Goal: Information Seeking & Learning: Check status

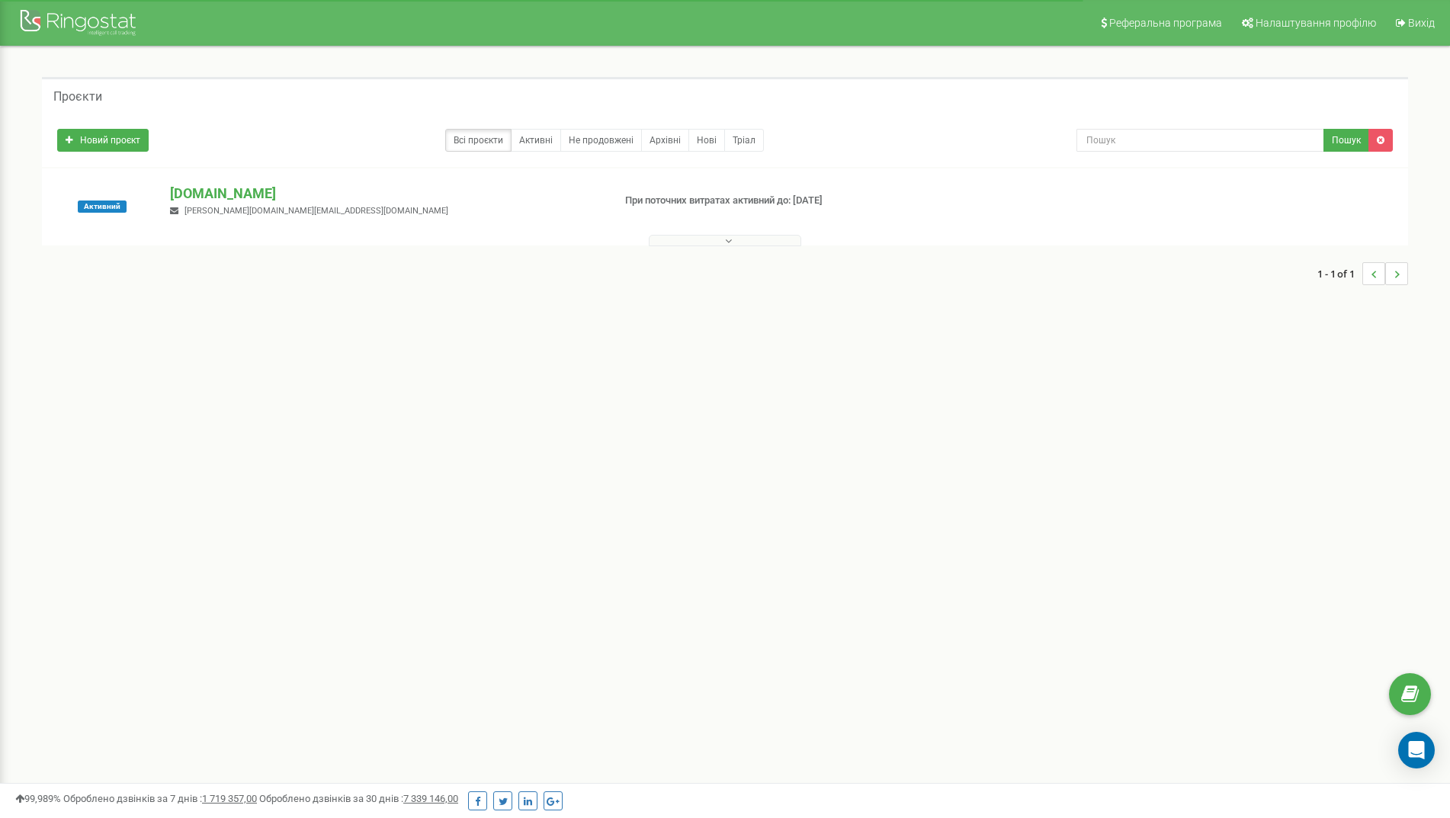
click at [138, 212] on div "Активний" at bounding box center [102, 207] width 113 height 46
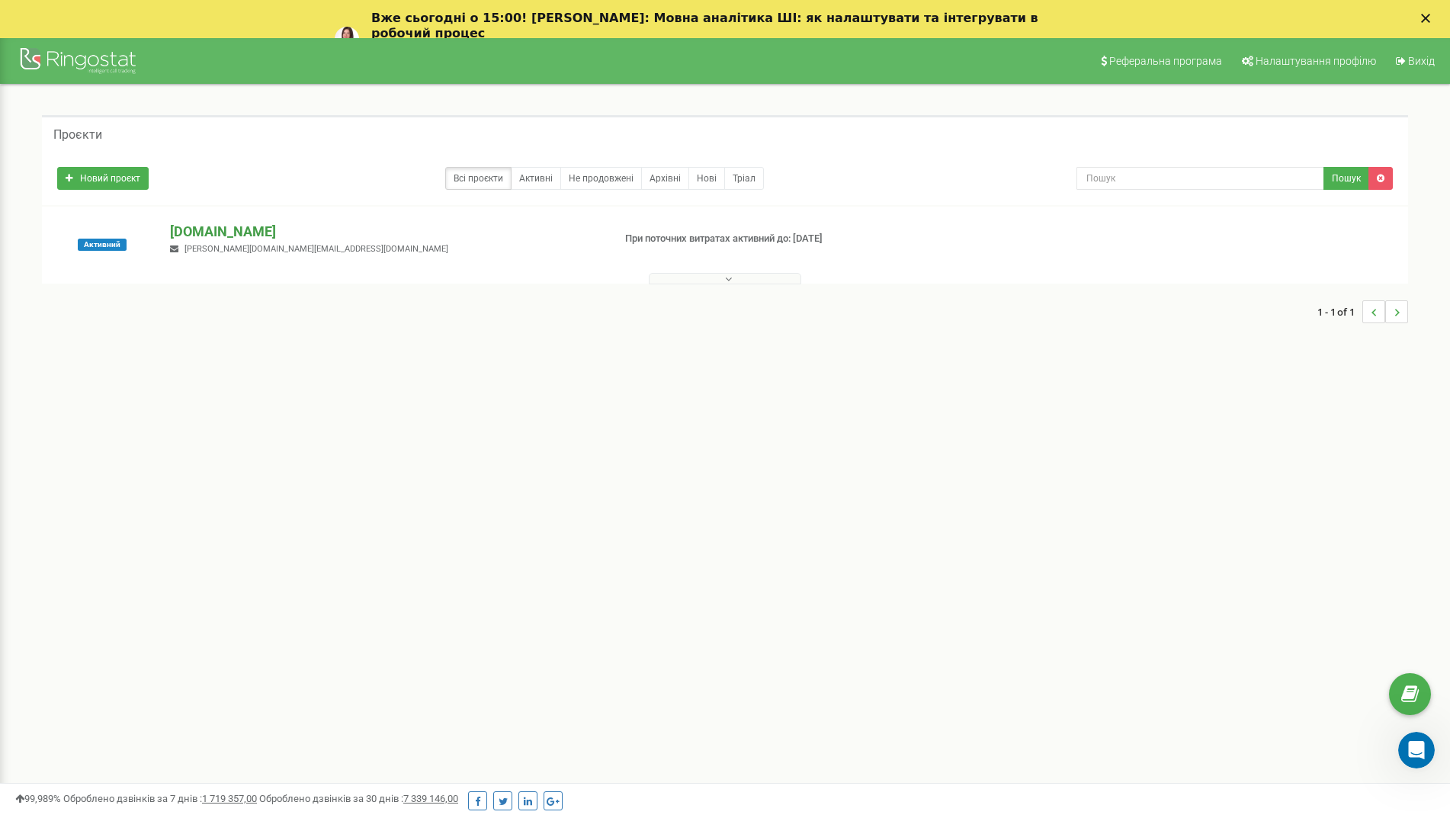
click at [205, 238] on p "[DOMAIN_NAME]" at bounding box center [385, 232] width 430 height 20
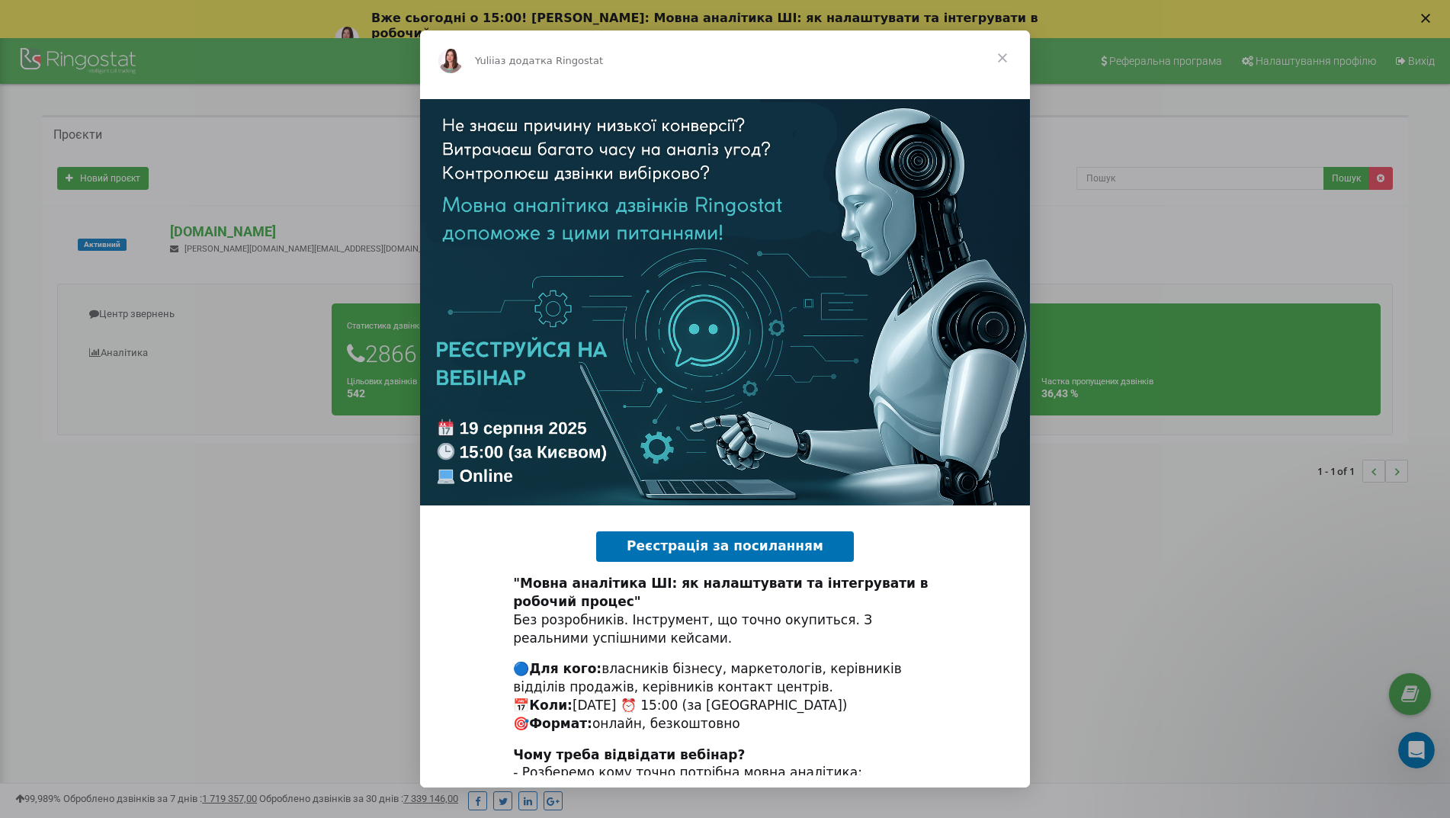
click at [1004, 58] on span "Закрити" at bounding box center [1002, 57] width 55 height 55
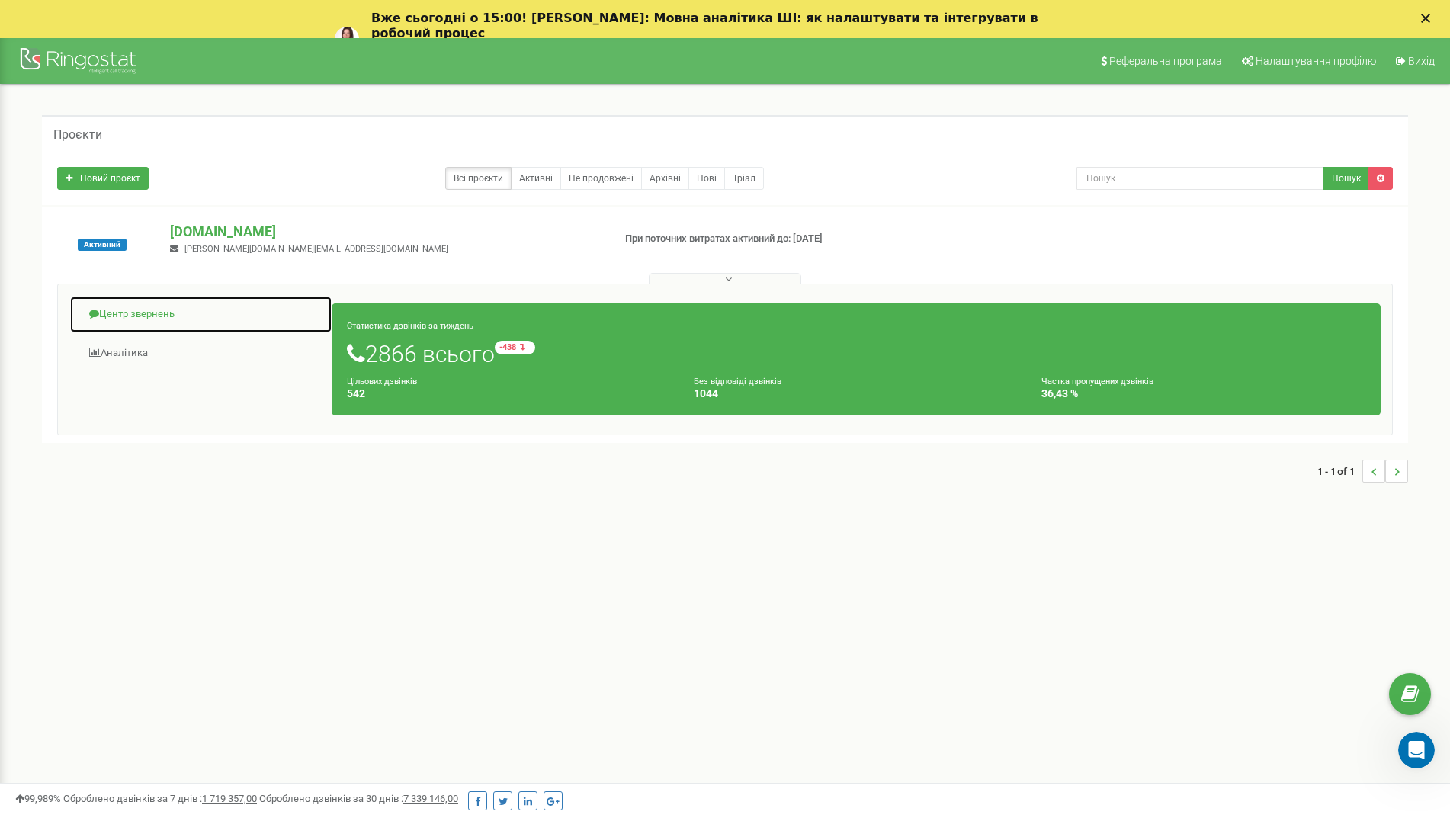
click at [122, 323] on link "Центр звернень" at bounding box center [200, 314] width 263 height 37
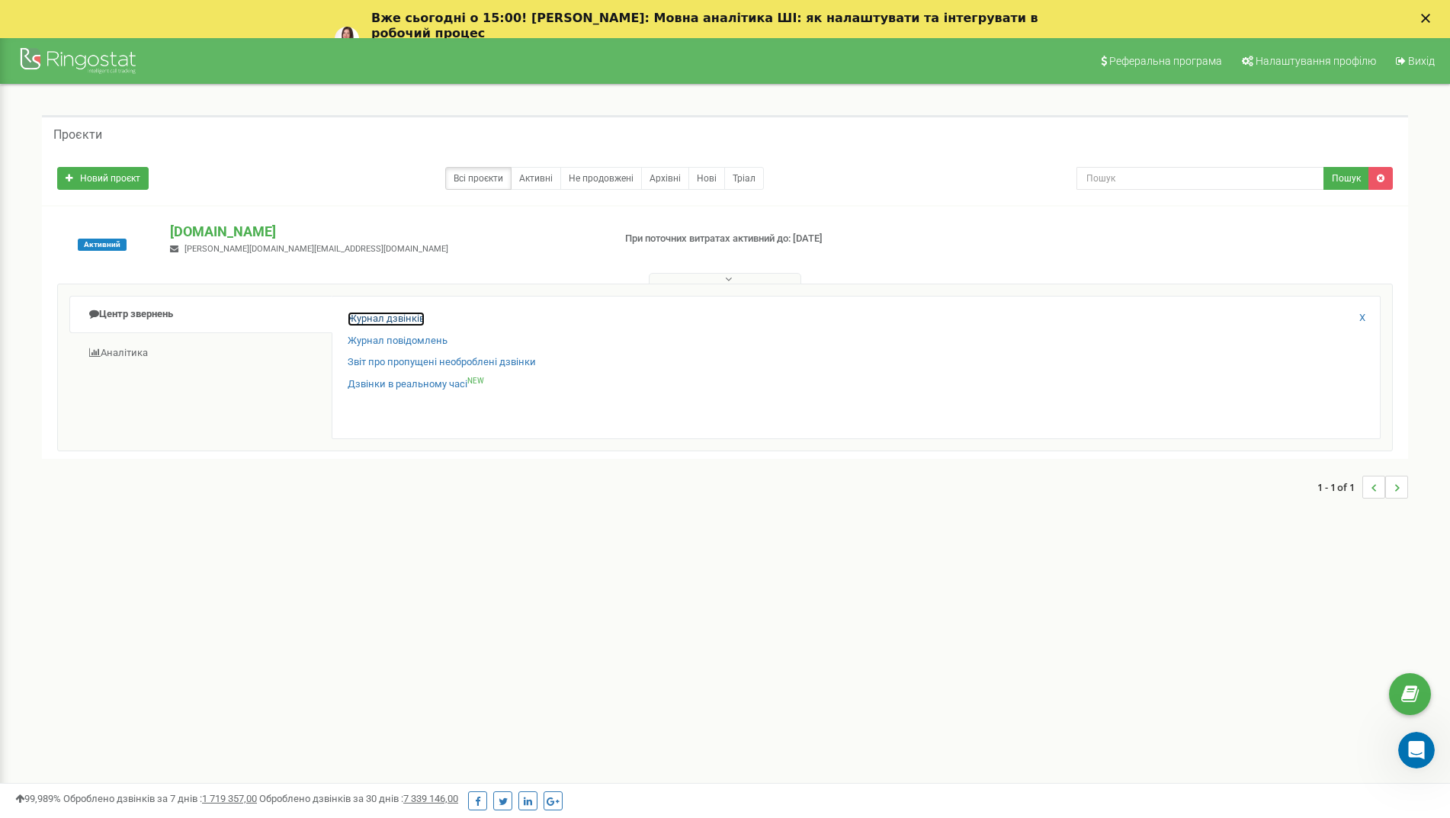
click at [397, 314] on link "Журнал дзвінків" at bounding box center [386, 319] width 77 height 14
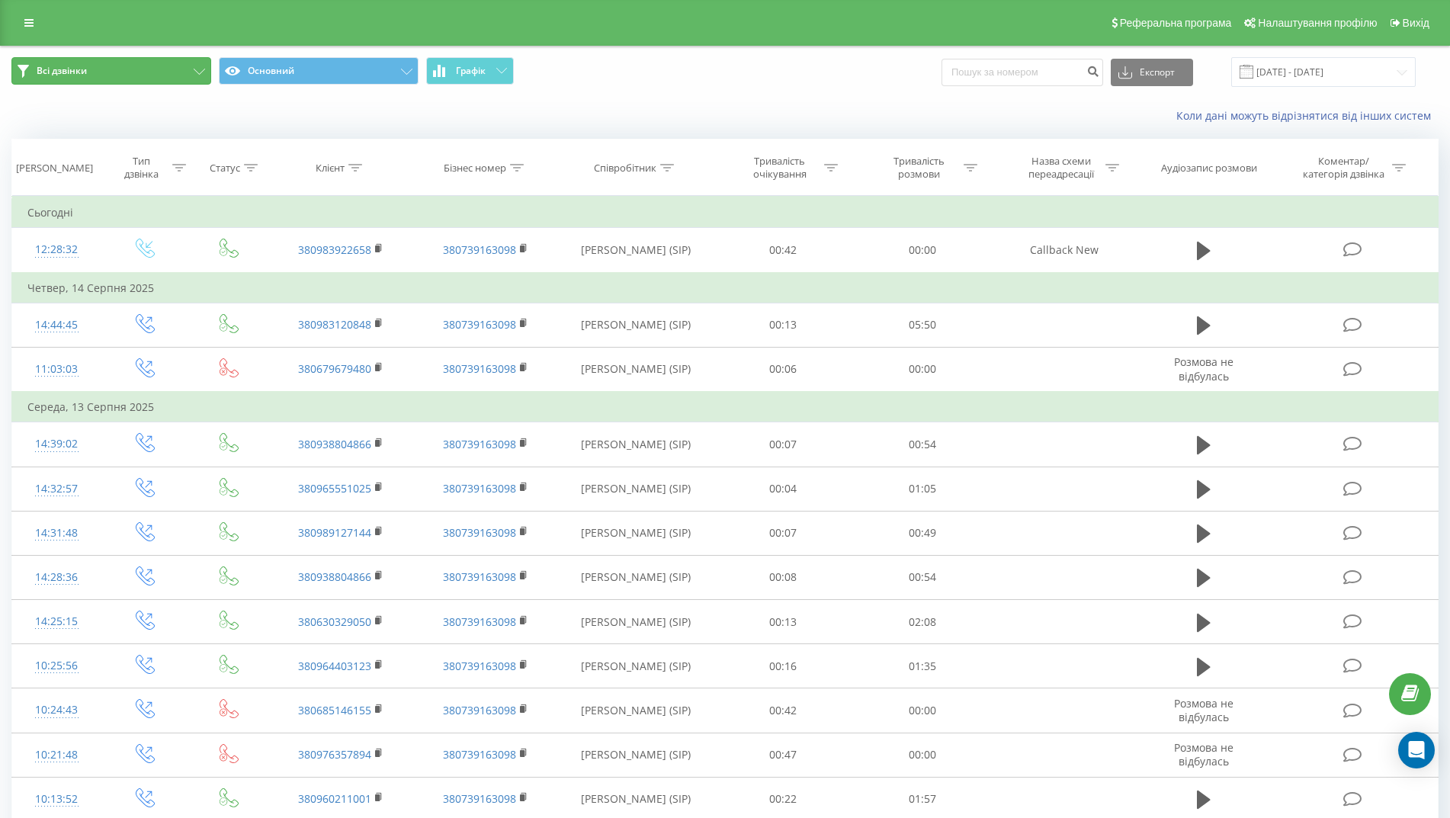
click at [76, 69] on span "Всі дзвінки" at bounding box center [62, 71] width 50 height 12
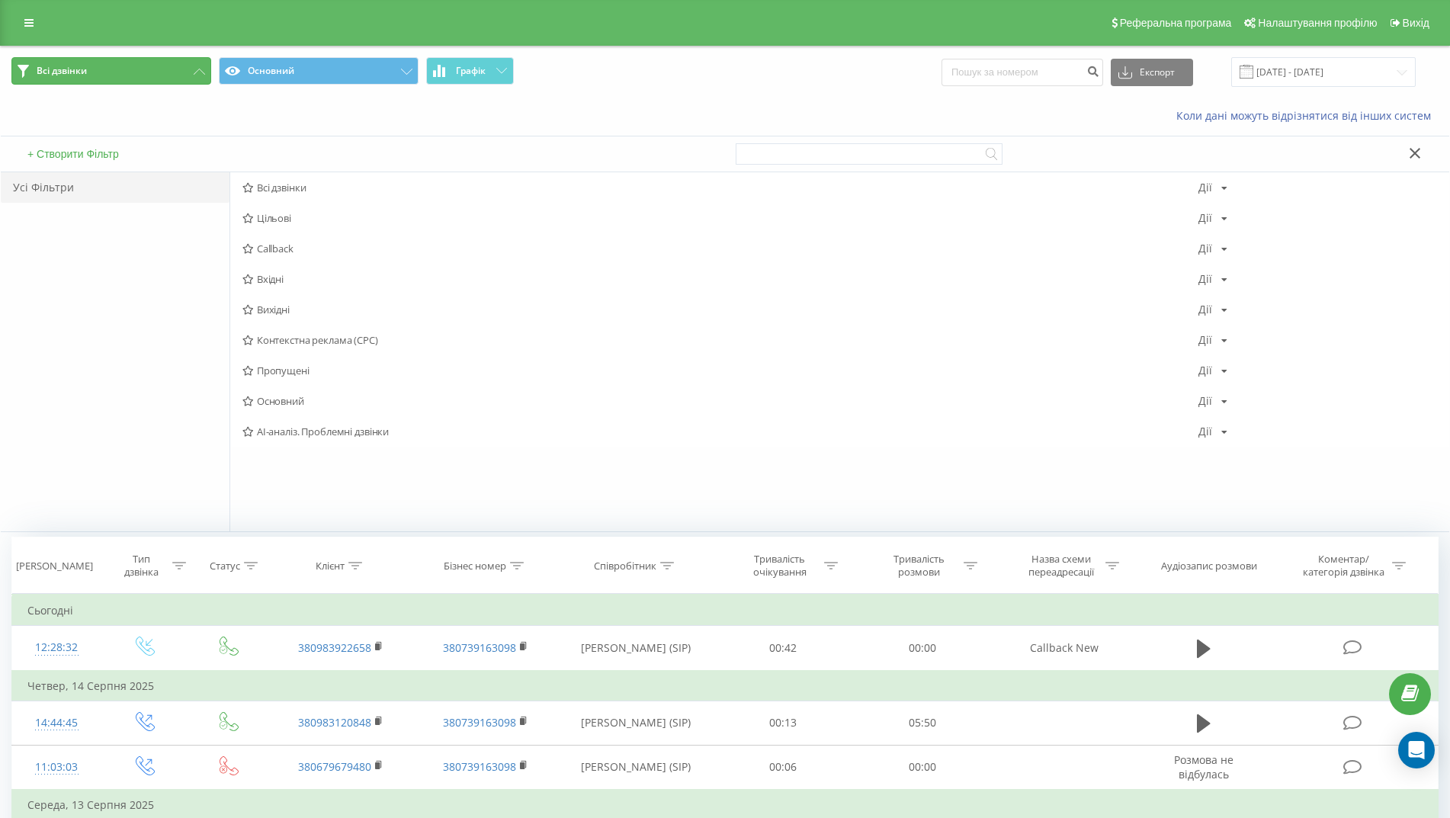
click at [101, 63] on button "Всі дзвінки" at bounding box center [111, 70] width 200 height 27
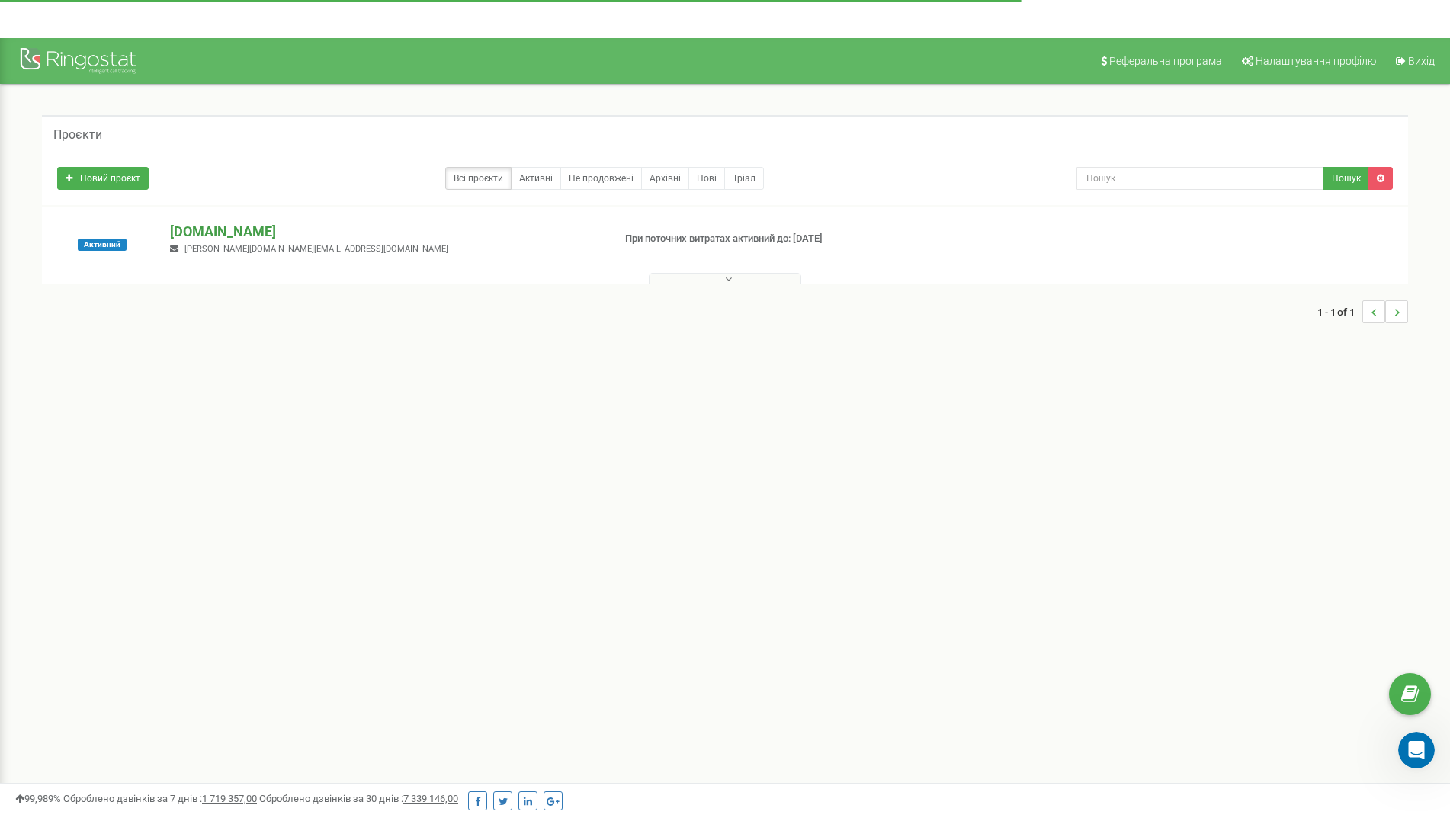
click at [225, 196] on div "Новий проєкт Всі проєкти Активні Не продовжені Архівні Нові Тріал Пошук" at bounding box center [725, 178] width 1366 height 53
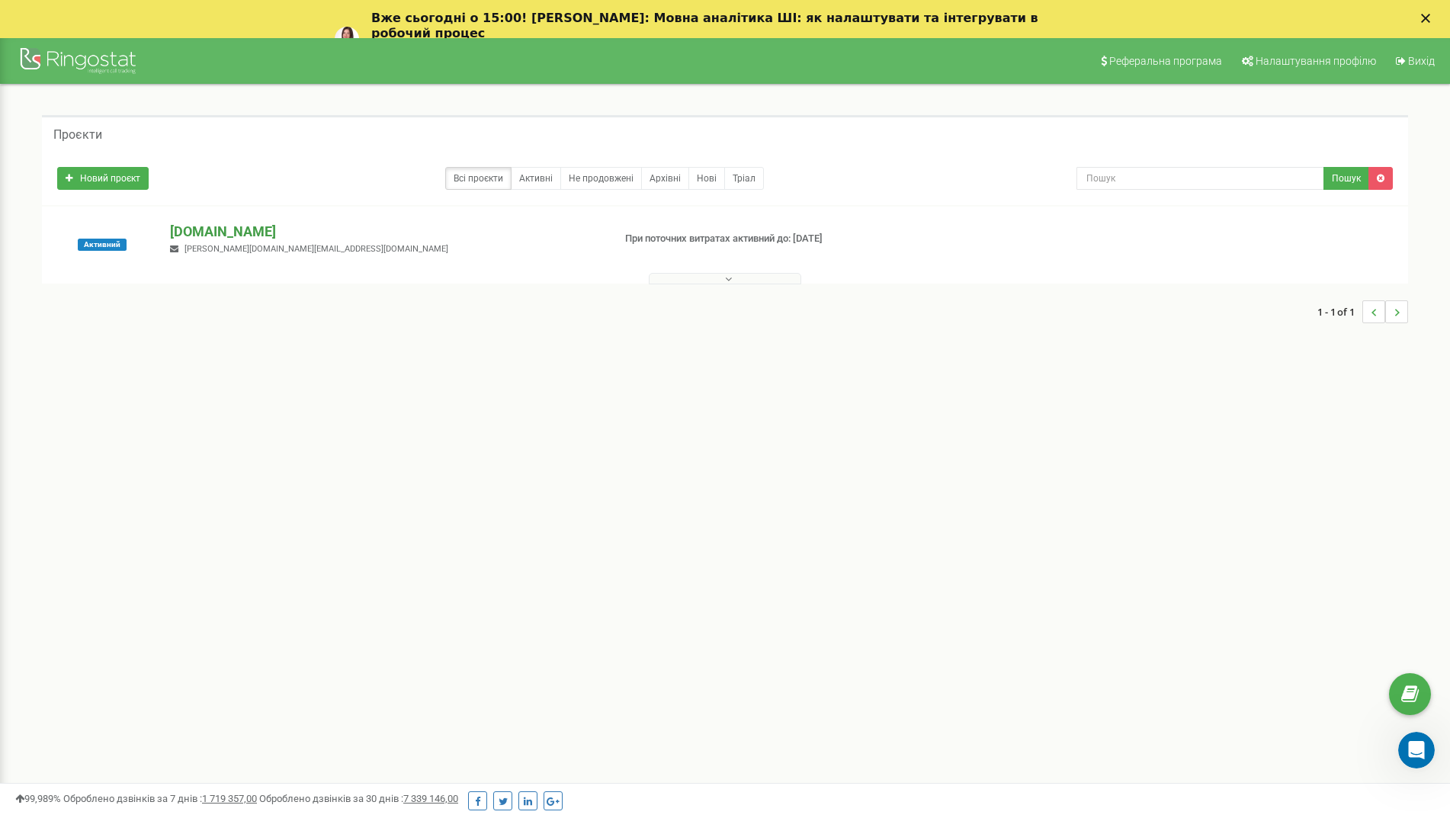
click at [229, 229] on p "[DOMAIN_NAME]" at bounding box center [385, 232] width 430 height 20
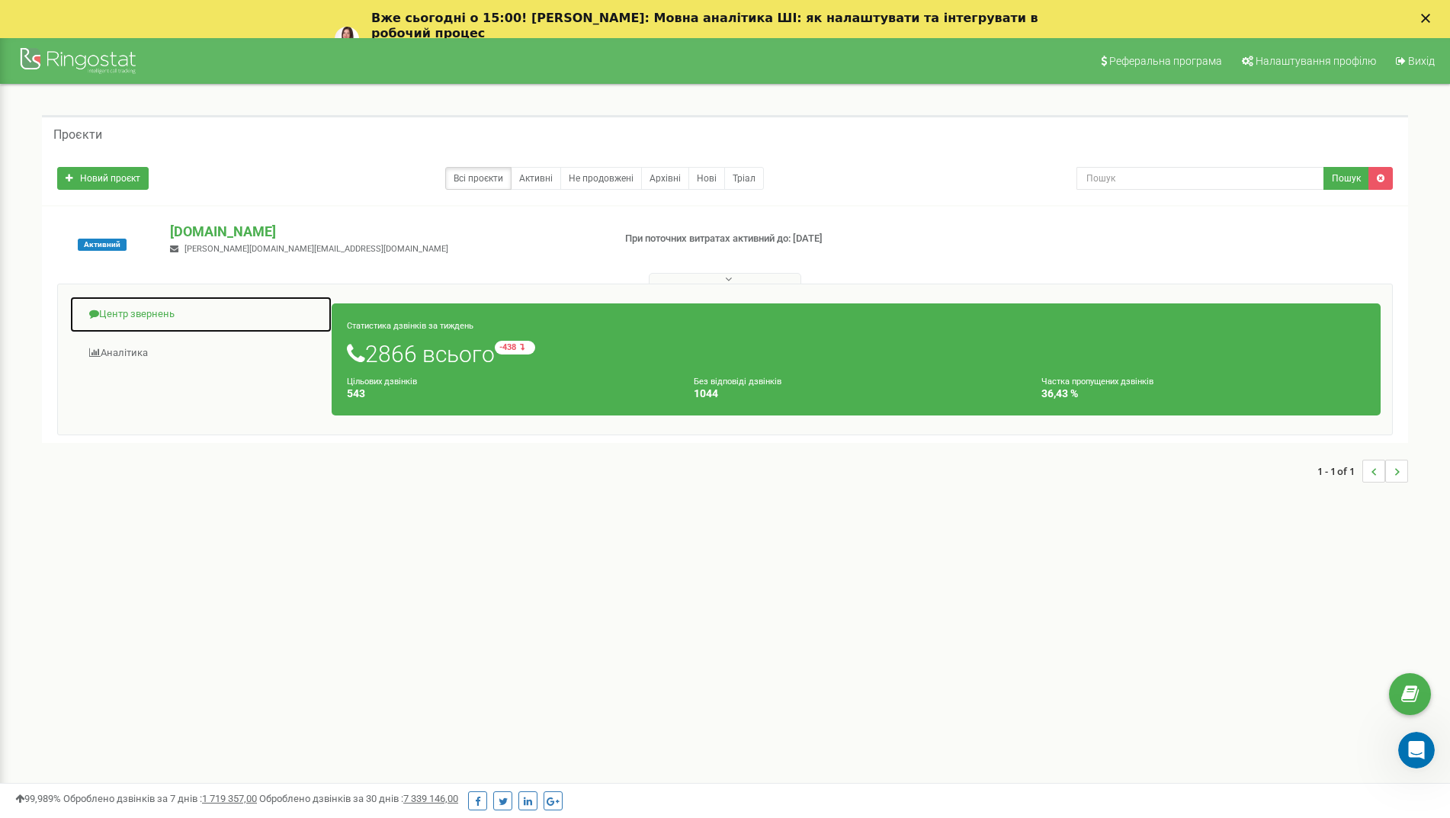
click at [157, 315] on link "Центр звернень" at bounding box center [200, 314] width 263 height 37
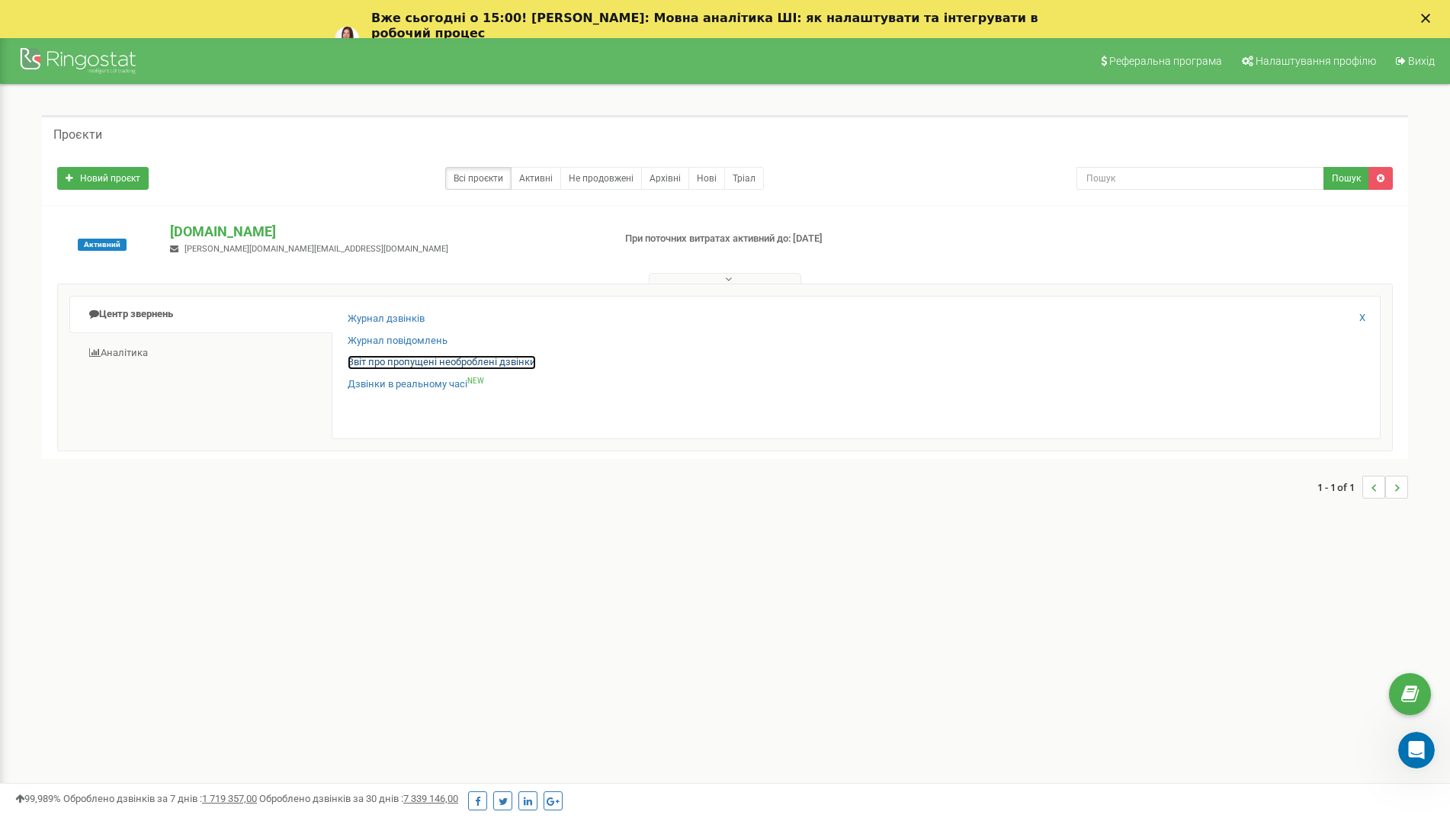
click at [420, 359] on link "Звіт про пропущені необроблені дзвінки" at bounding box center [442, 362] width 188 height 14
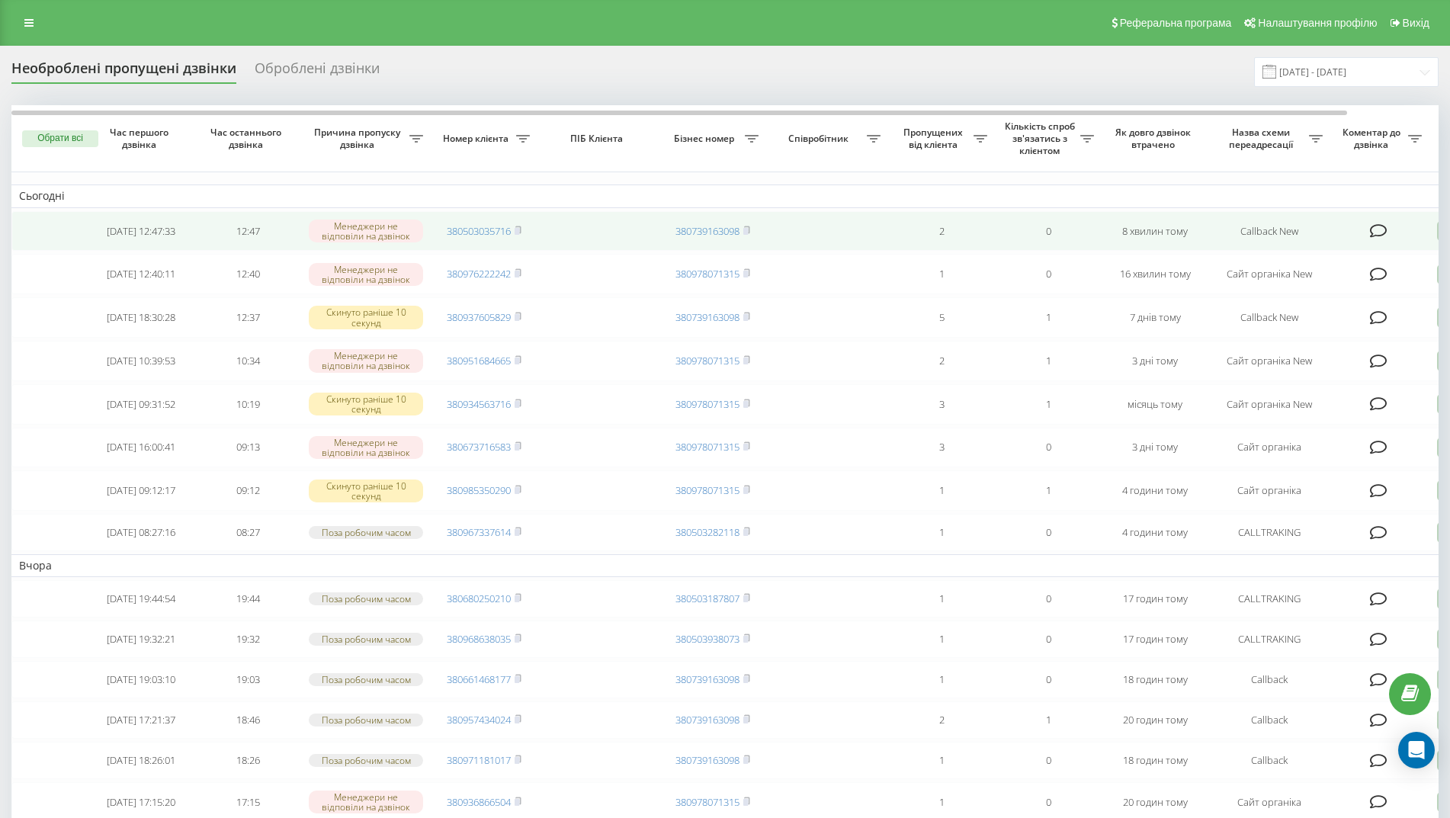
click at [583, 220] on td at bounding box center [598, 231] width 122 height 40
click at [158, 242] on td "2025-08-19 12:47:33" at bounding box center [141, 231] width 107 height 40
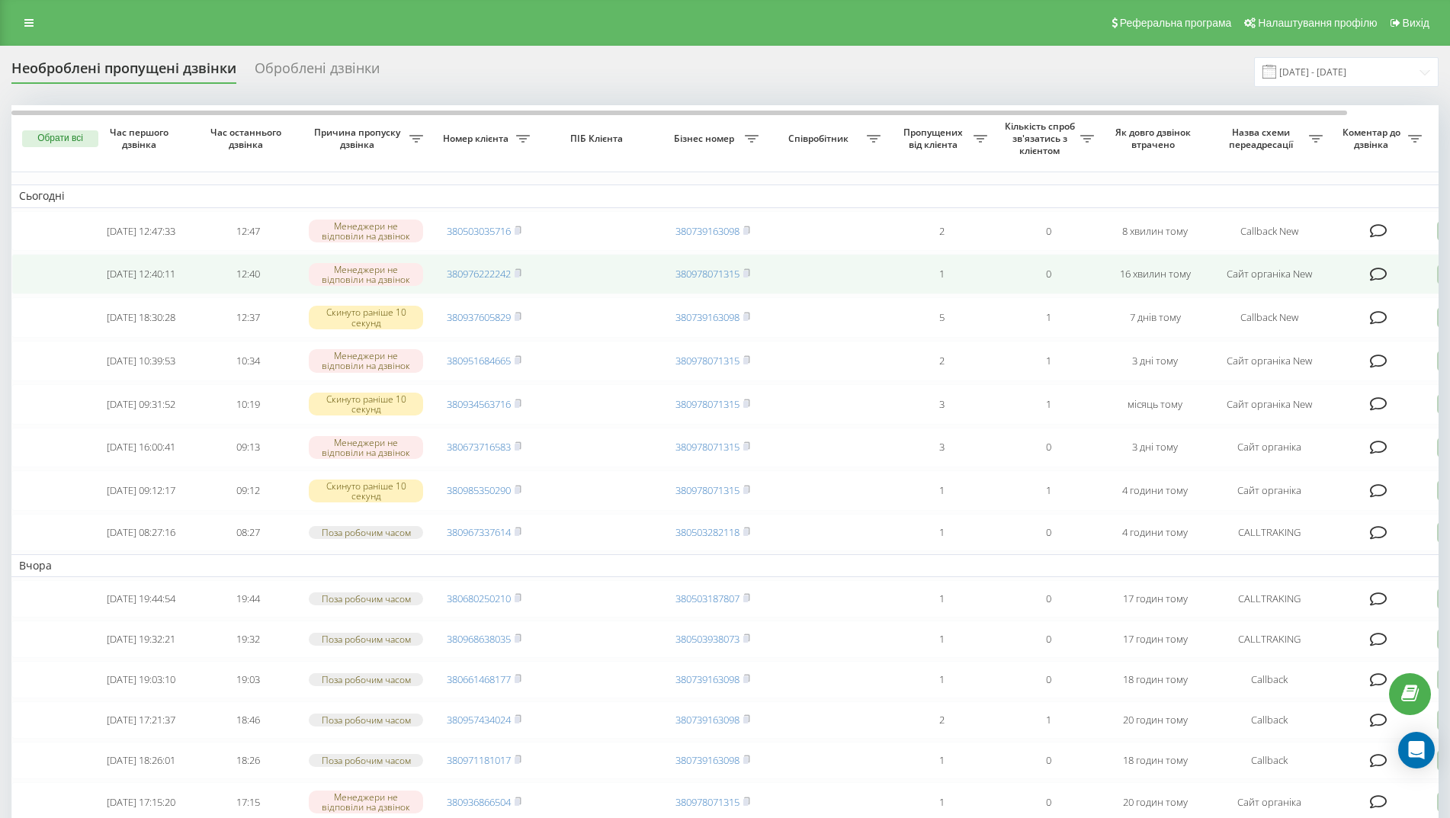
click at [524, 277] on td "380976222242" at bounding box center [484, 274] width 107 height 40
click at [516, 277] on icon at bounding box center [518, 272] width 7 height 9
